Goal: Information Seeking & Learning: Check status

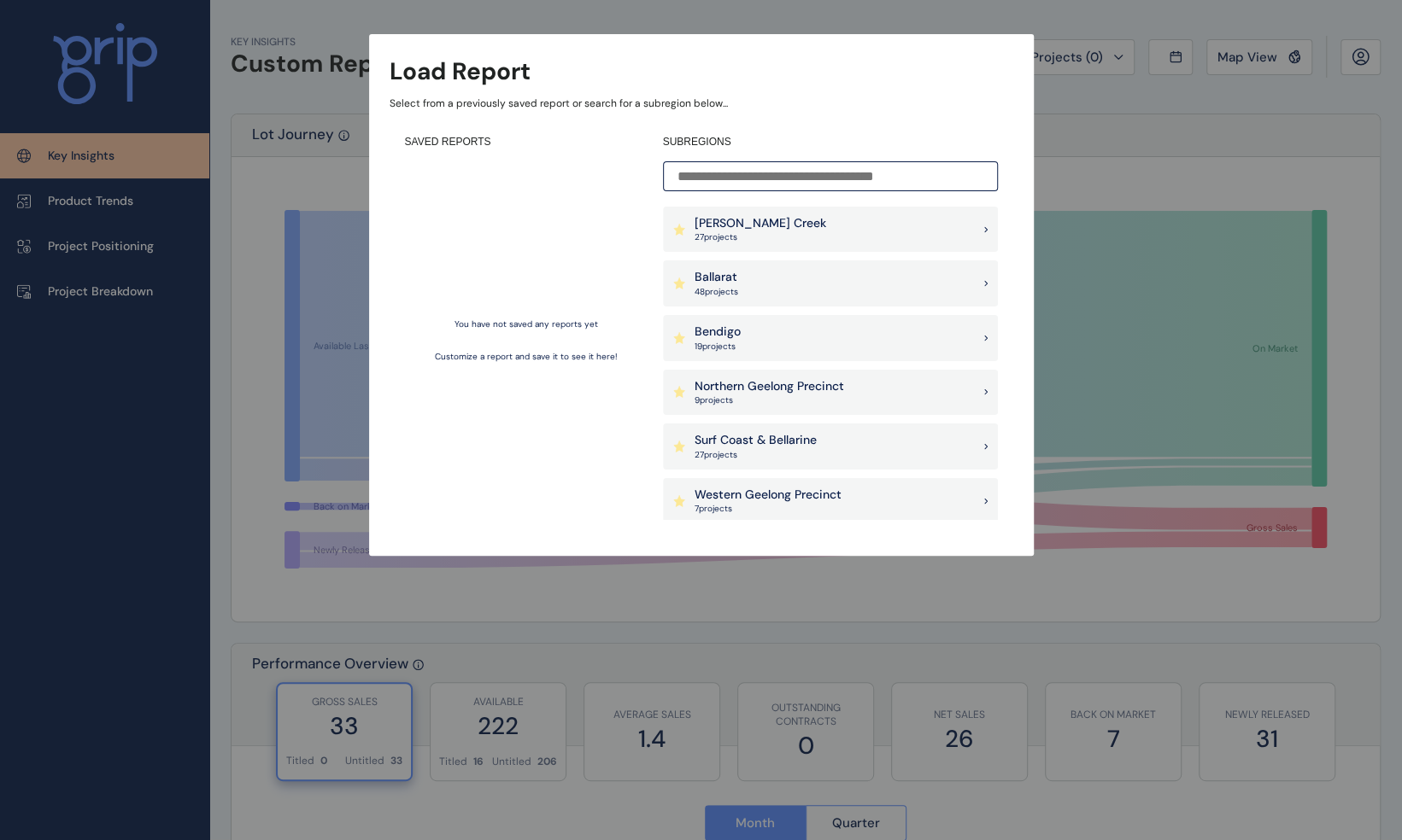
click at [753, 173] on input at bounding box center [830, 177] width 335 height 30
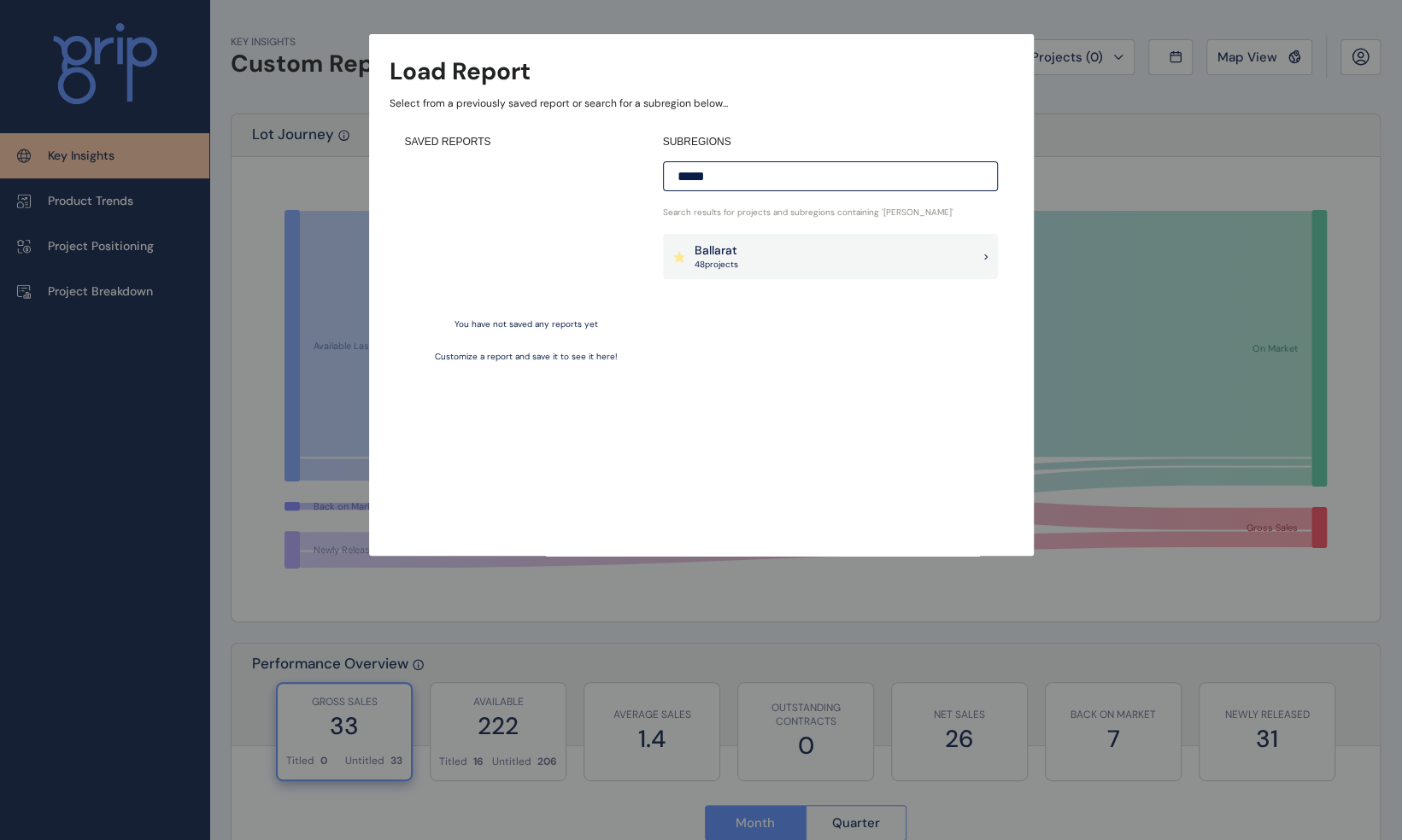
type input "*****"
click at [783, 252] on div "Ballarat 48 project s" at bounding box center [830, 257] width 335 height 46
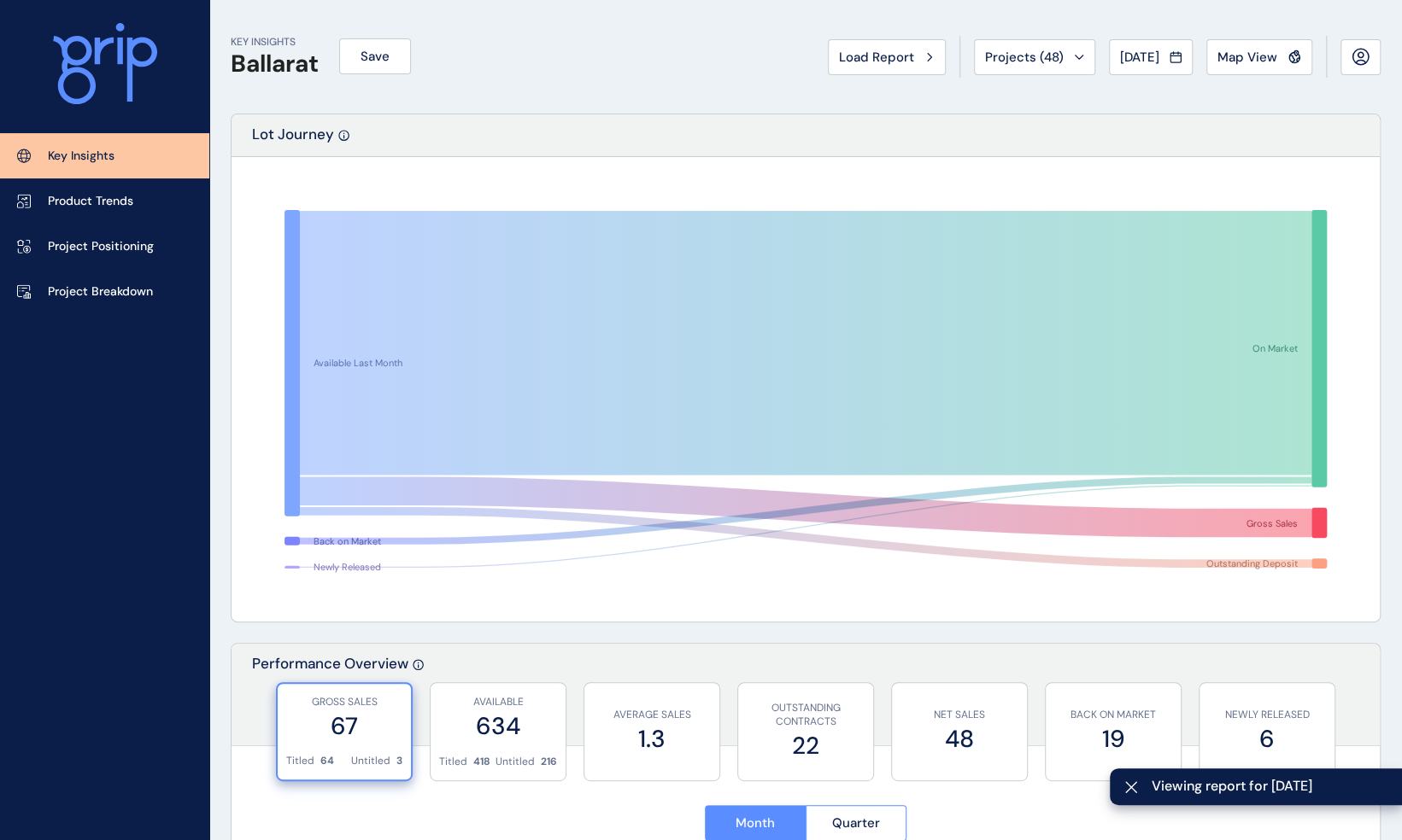
click at [255, 217] on rect at bounding box center [805, 389] width 1110 height 426
